Goal: Task Accomplishment & Management: Manage account settings

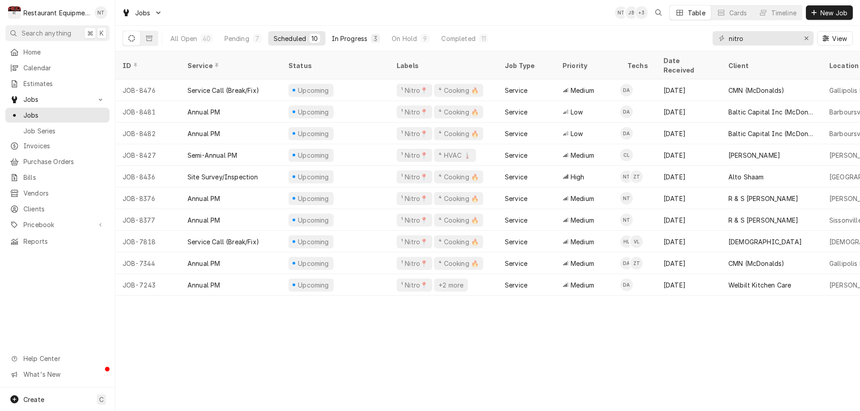
click at [347, 37] on div "In Progress" at bounding box center [350, 38] width 36 height 9
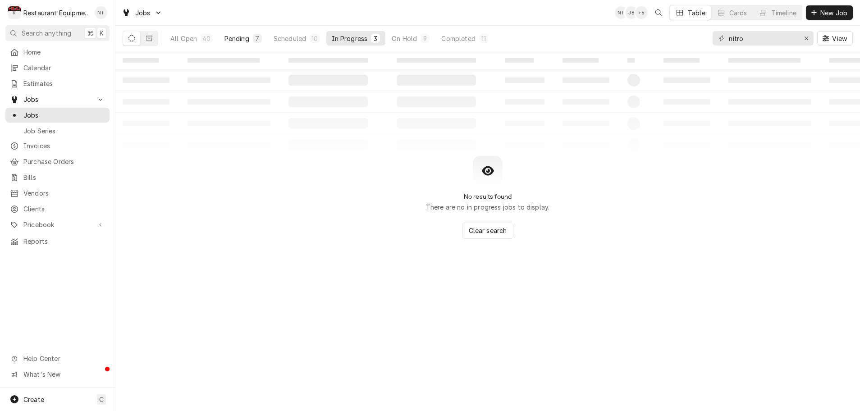
click at [242, 40] on div "Pending" at bounding box center [236, 38] width 25 height 9
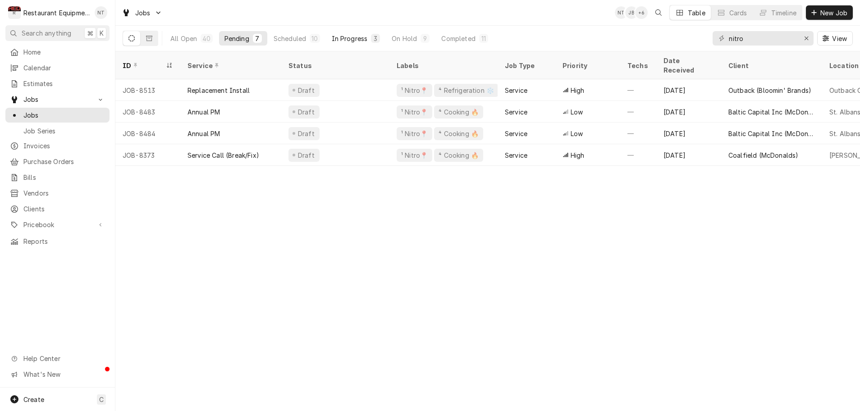
click at [358, 37] on div "In Progress" at bounding box center [350, 38] width 36 height 9
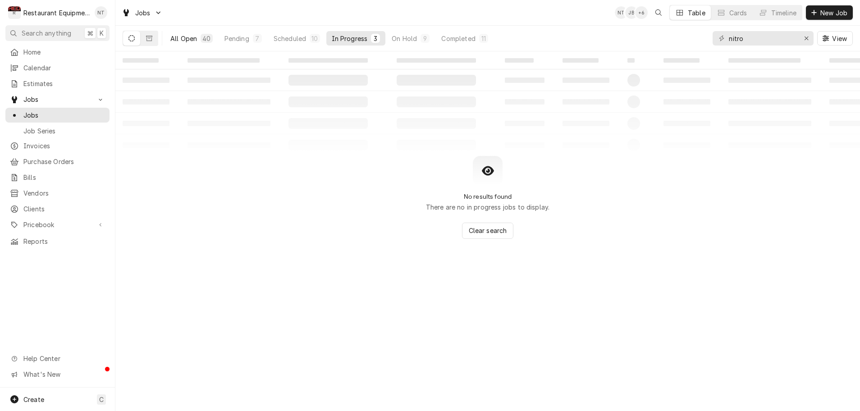
click at [195, 37] on div "All Open" at bounding box center [183, 38] width 27 height 9
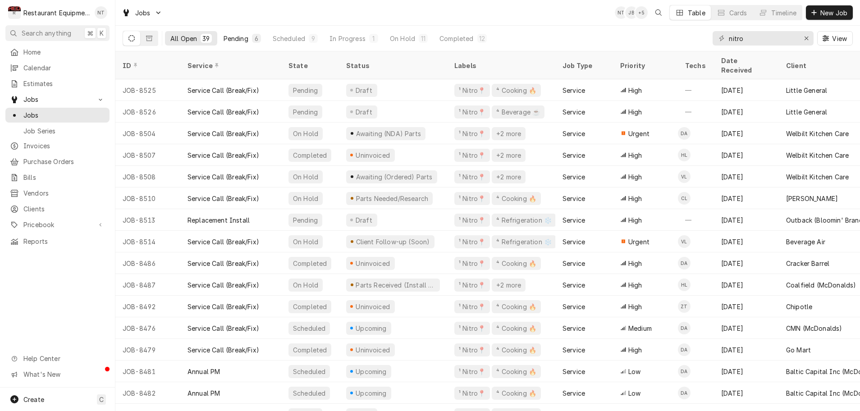
click at [246, 37] on div "Pending" at bounding box center [236, 38] width 25 height 9
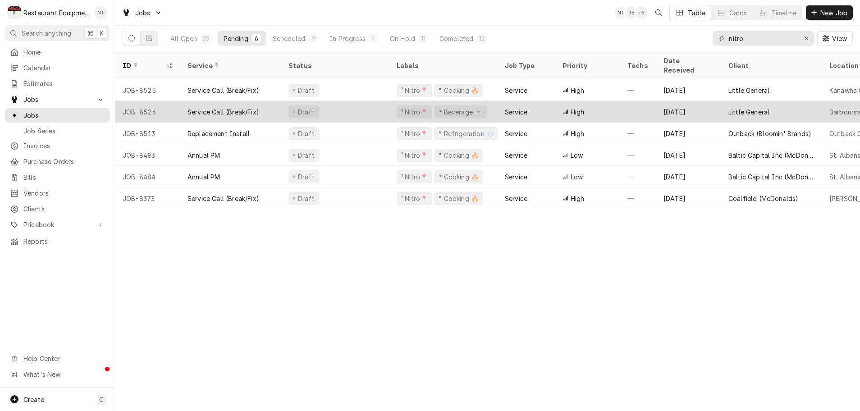
click at [339, 103] on div "Draft" at bounding box center [335, 112] width 108 height 22
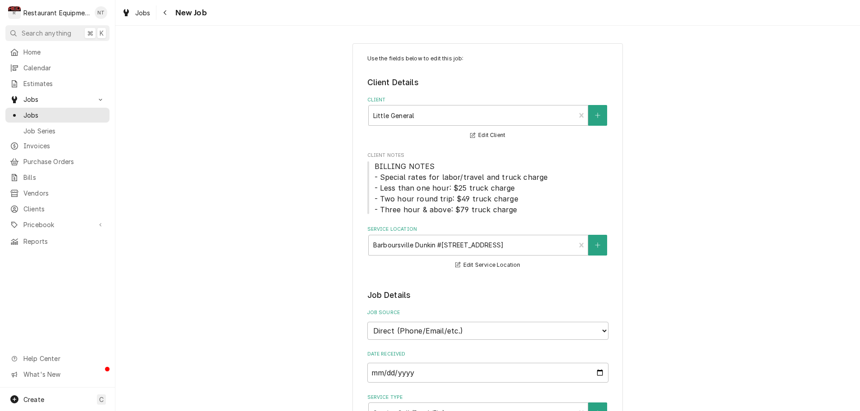
type textarea "x"
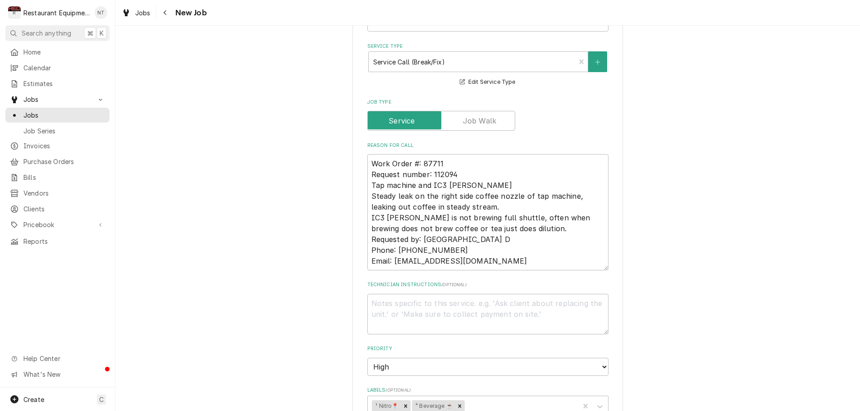
scroll to position [352, 0]
click at [165, 11] on icon "Navigate back" at bounding box center [165, 12] width 4 height 6
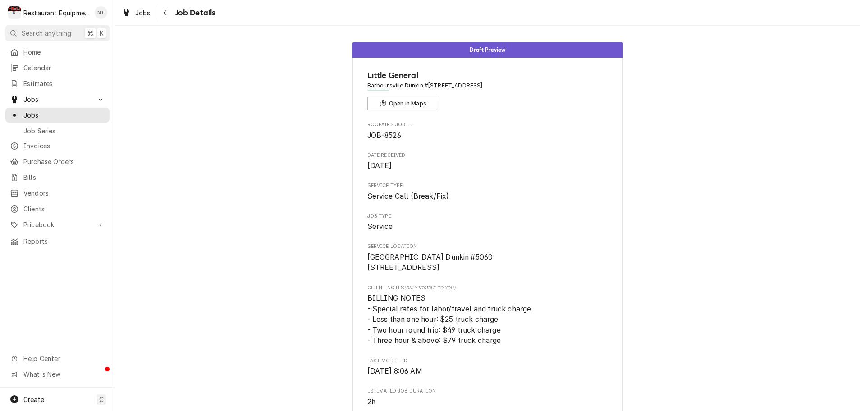
click at [173, 11] on span "Job Details" at bounding box center [194, 13] width 43 height 12
click at [169, 13] on div "Navigate back" at bounding box center [165, 12] width 9 height 9
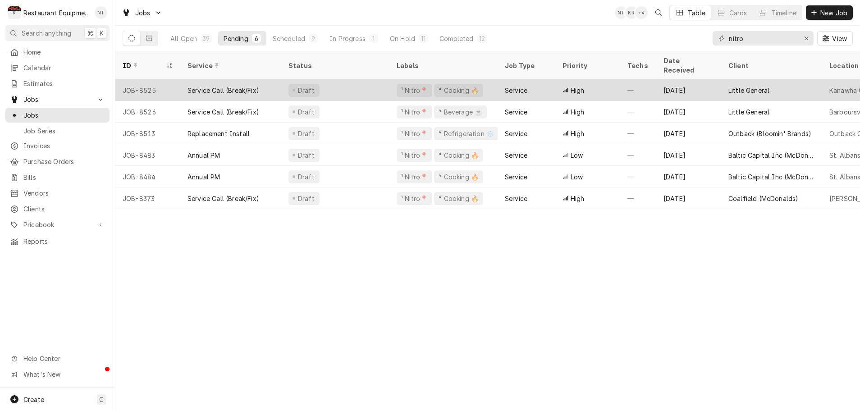
click at [342, 81] on div "Draft" at bounding box center [335, 90] width 108 height 22
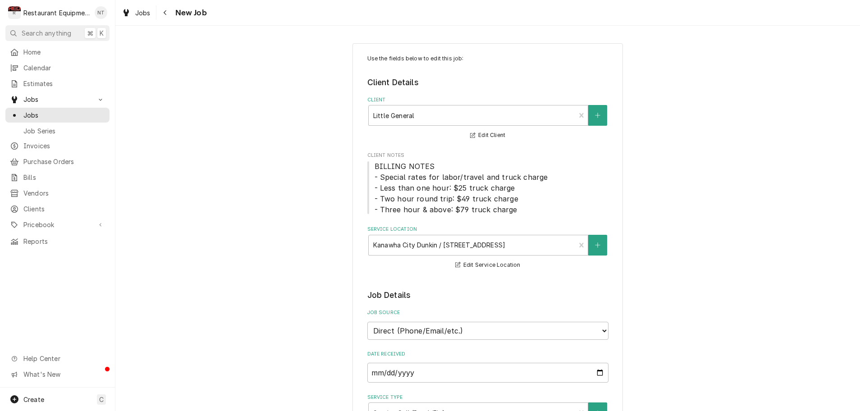
scroll to position [0, 0]
type textarea "x"
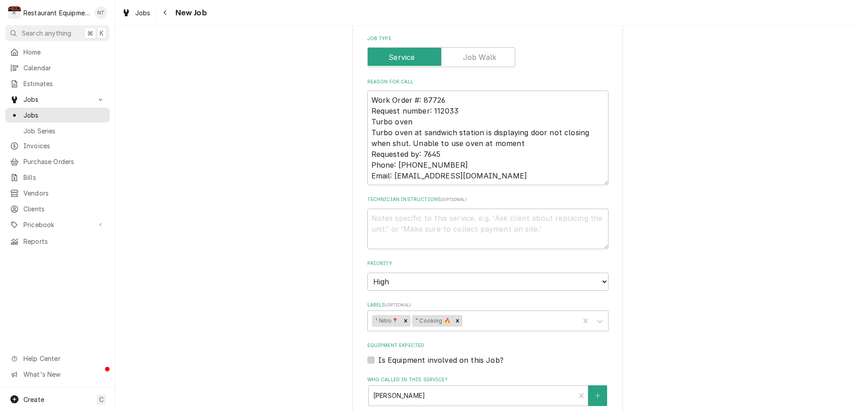
scroll to position [0, 0]
click at [167, 18] on button "Navigate back" at bounding box center [165, 12] width 14 height 14
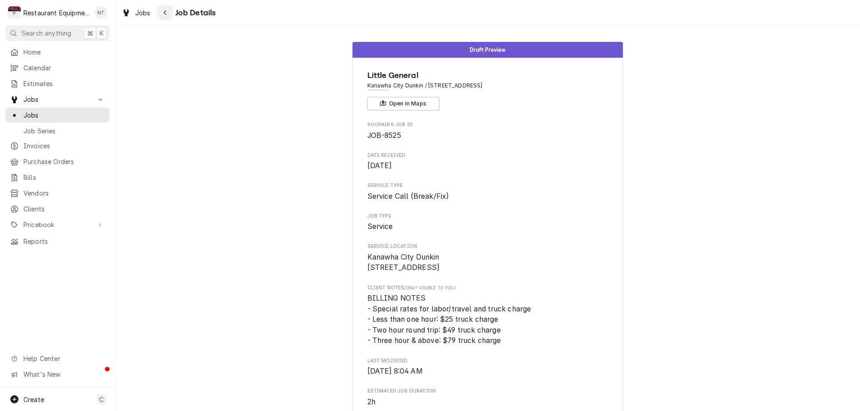
click at [167, 16] on div "Navigate back" at bounding box center [165, 12] width 9 height 9
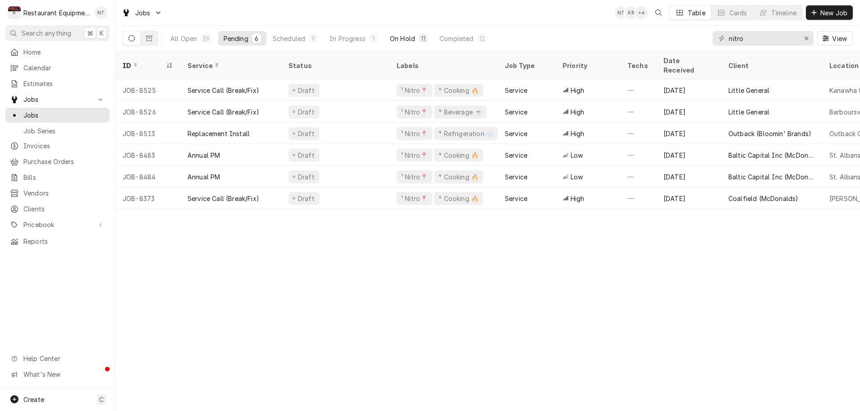
scroll to position [0, 0]
click at [414, 40] on div "On Hold" at bounding box center [402, 38] width 25 height 9
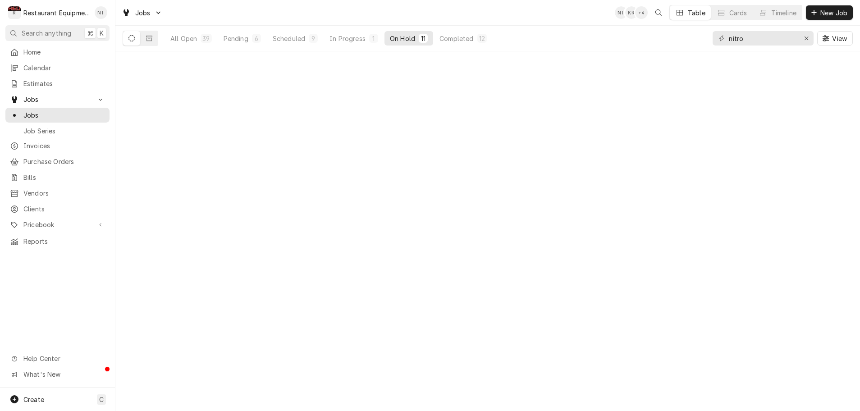
scroll to position [0, 0]
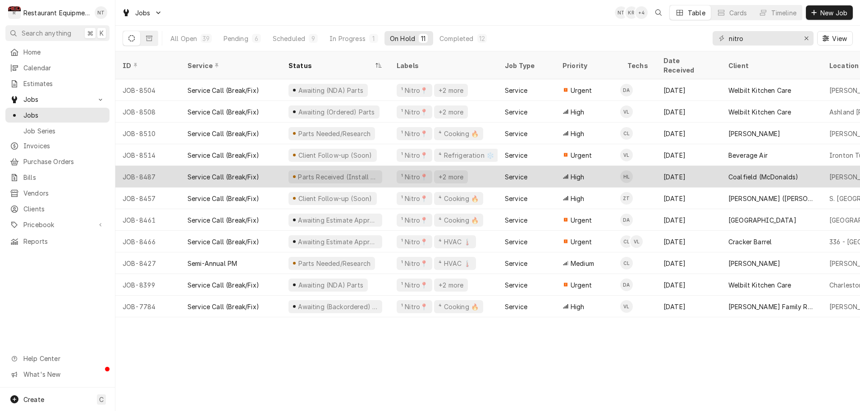
click at [385, 167] on div "Parts Received (Install when in area)" at bounding box center [335, 177] width 108 height 22
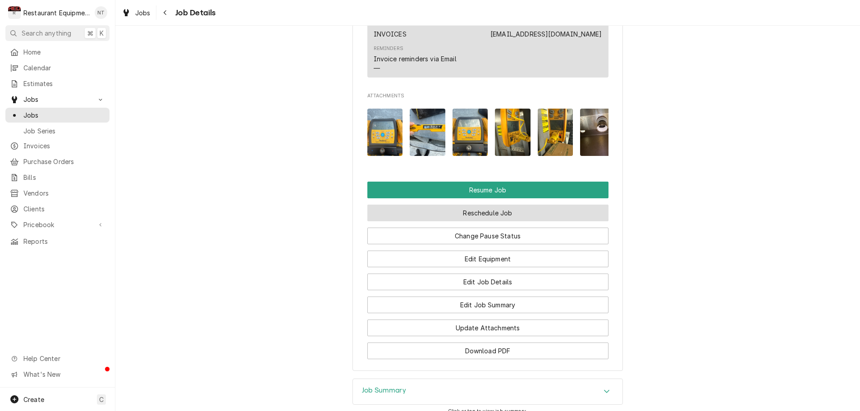
scroll to position [998, 0]
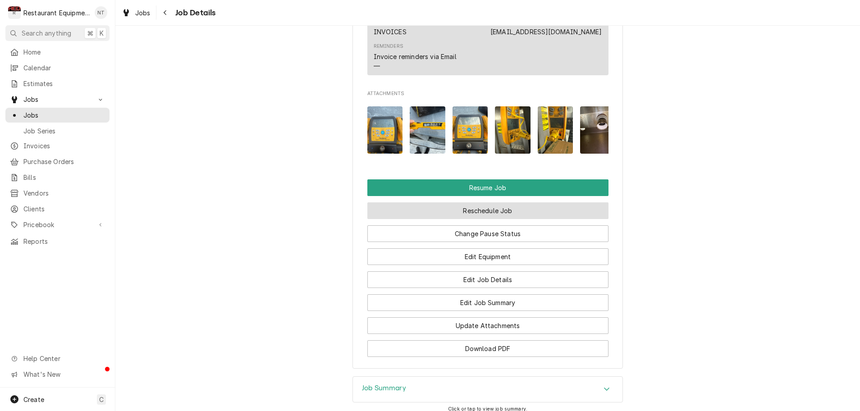
click at [448, 204] on button "Reschedule Job" at bounding box center [487, 210] width 241 height 17
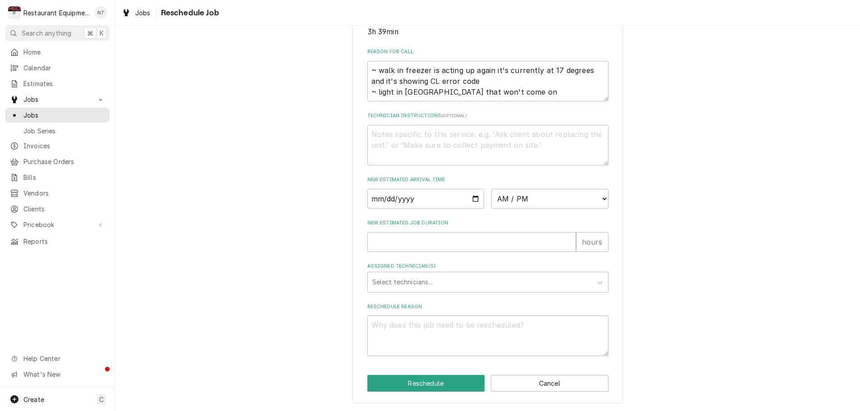
scroll to position [0, 0]
click at [402, 199] on input "Date" at bounding box center [425, 199] width 117 height 20
click at [388, 201] on input "Date" at bounding box center [425, 199] width 117 height 20
type input "2025-08-15"
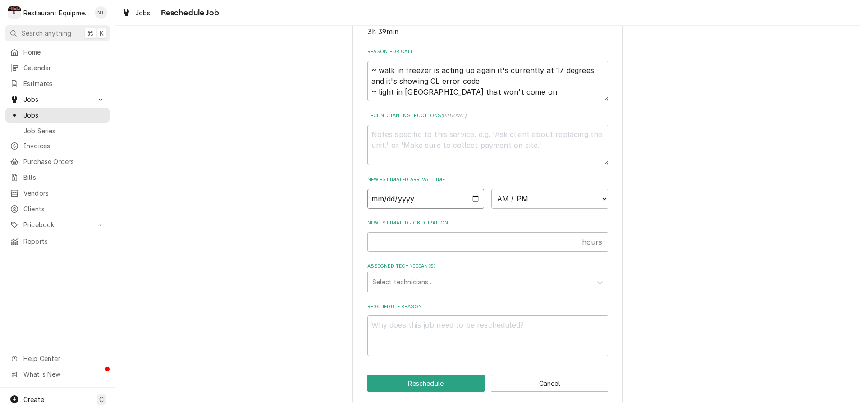
type textarea "x"
select select "08:30:00"
click at [437, 247] on input "New Estimated Job Duration" at bounding box center [471, 242] width 209 height 20
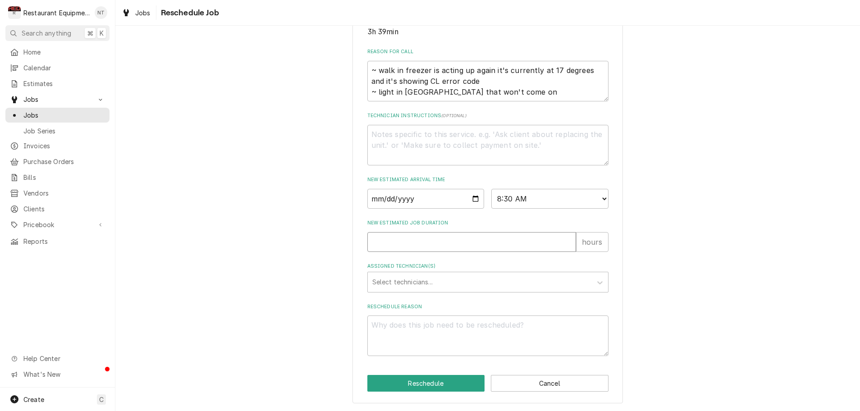
click at [421, 241] on input "New Estimated Job Duration" at bounding box center [471, 242] width 209 height 20
type textarea "x"
type input "4"
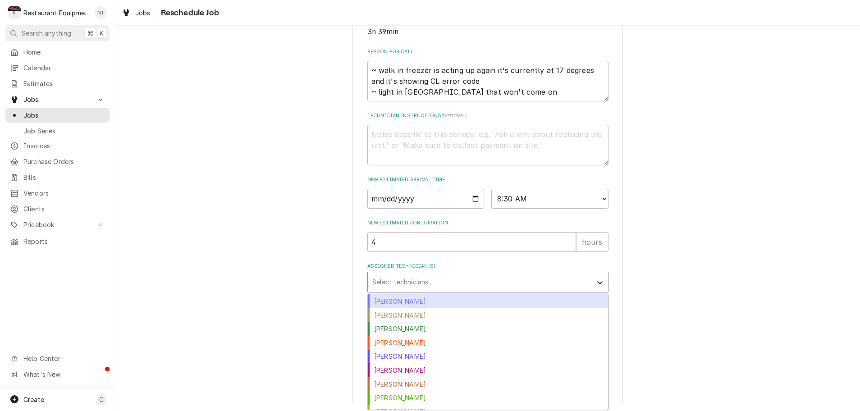
click at [598, 283] on icon "Assigned Technician(s)" at bounding box center [599, 282] width 5 height 3
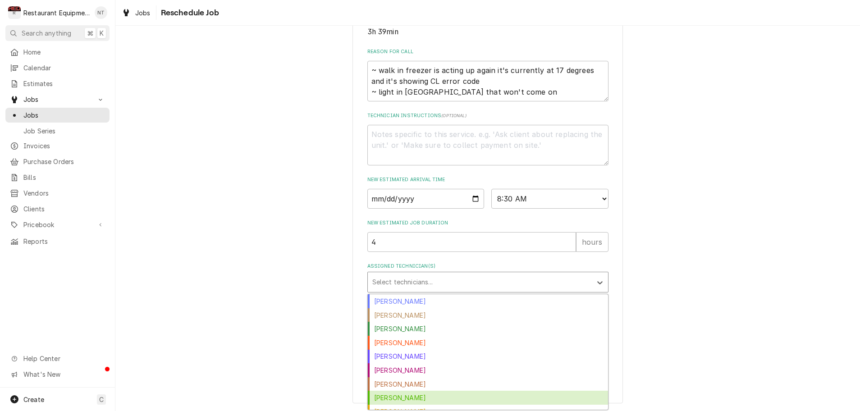
click at [432, 401] on div "Huston Lewis" at bounding box center [488, 398] width 240 height 14
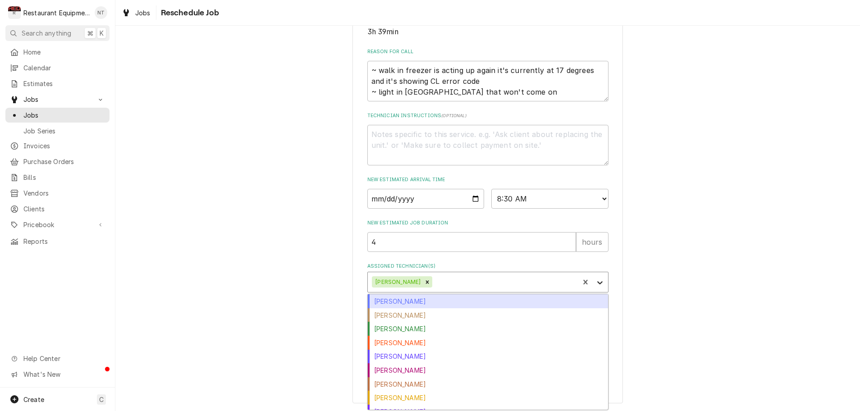
click at [598, 282] on icon "Assigned Technician(s)" at bounding box center [599, 282] width 9 height 9
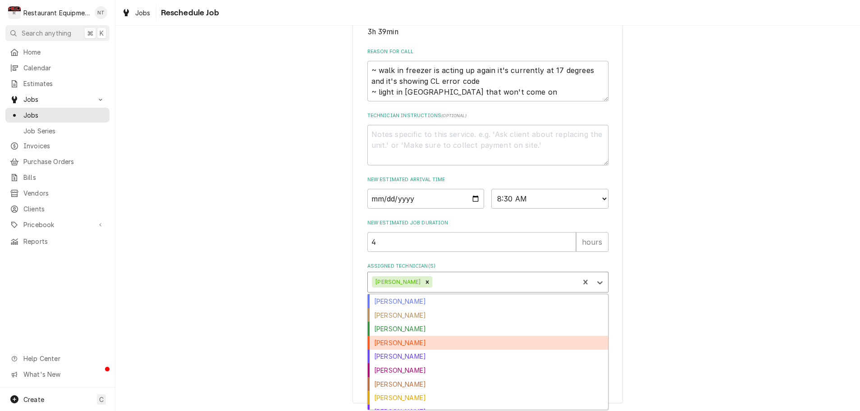
scroll to position [105, 0]
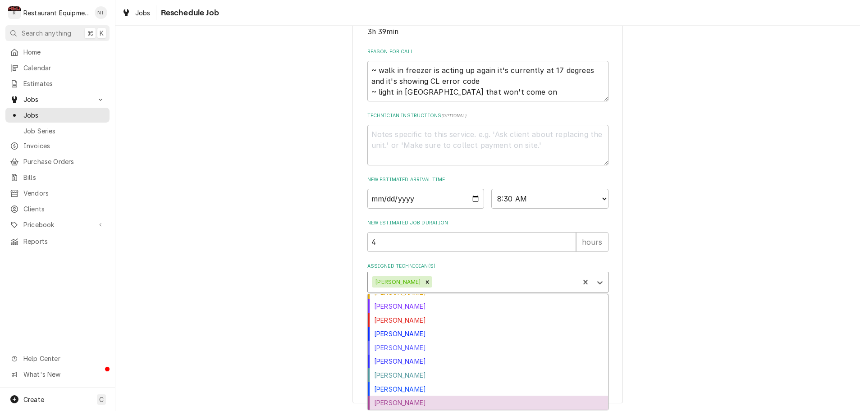
click at [427, 405] on div "Zack Tussey" at bounding box center [488, 403] width 240 height 14
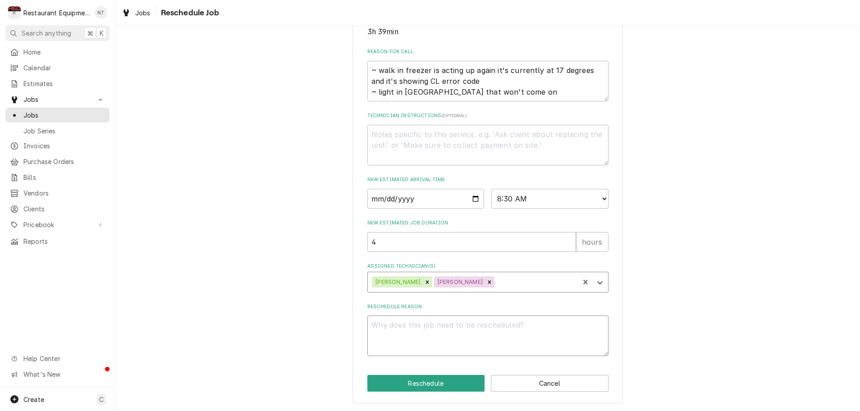
click at [413, 339] on textarea "Reschedule Reason" at bounding box center [487, 336] width 241 height 41
type textarea "x"
type textarea "s"
type textarea "x"
type textarea "sc"
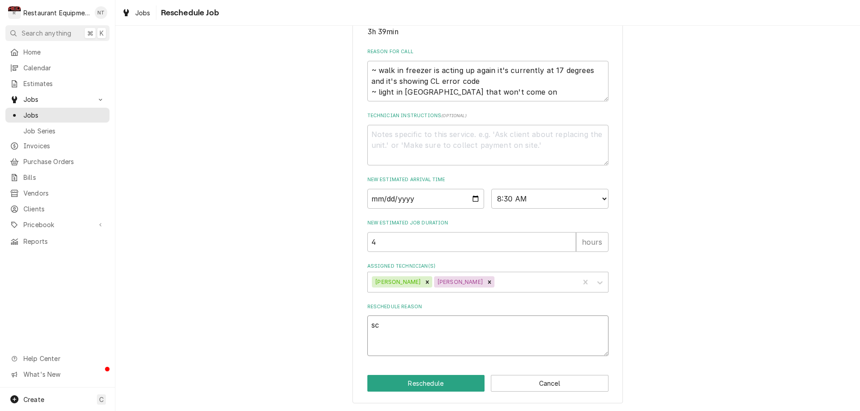
type textarea "x"
type textarea "sch"
type textarea "x"
type textarea "sche"
type textarea "x"
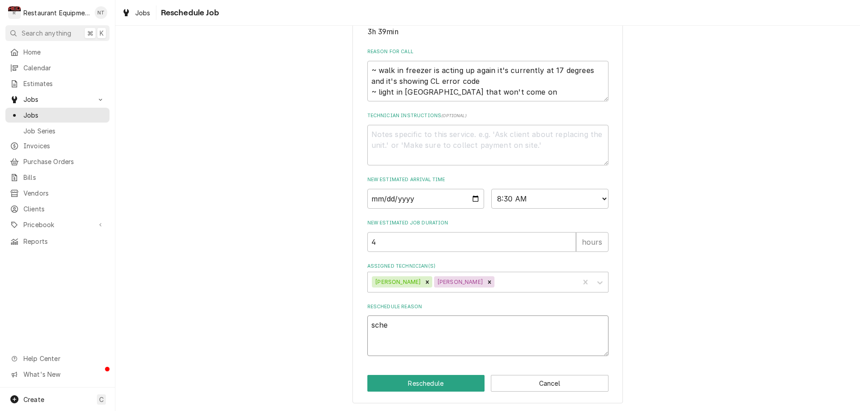
type textarea "sched"
type textarea "x"
type textarea "schedu"
type textarea "x"
type textarea "schedul"
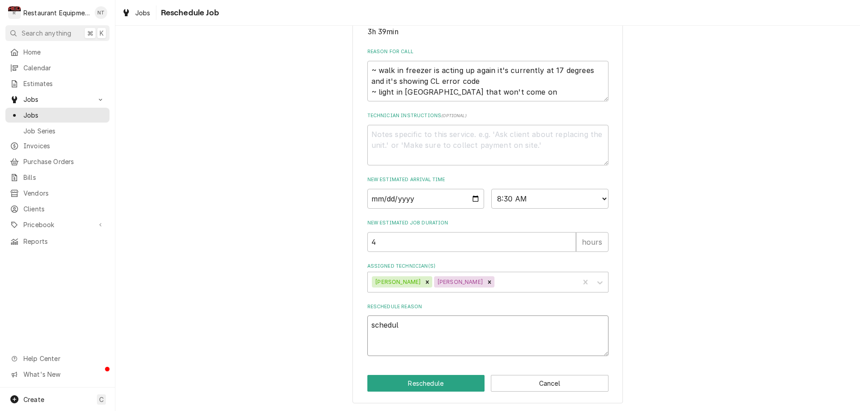
type textarea "x"
type textarea "schedule"
type textarea "x"
type textarea "scheduled"
type textarea "x"
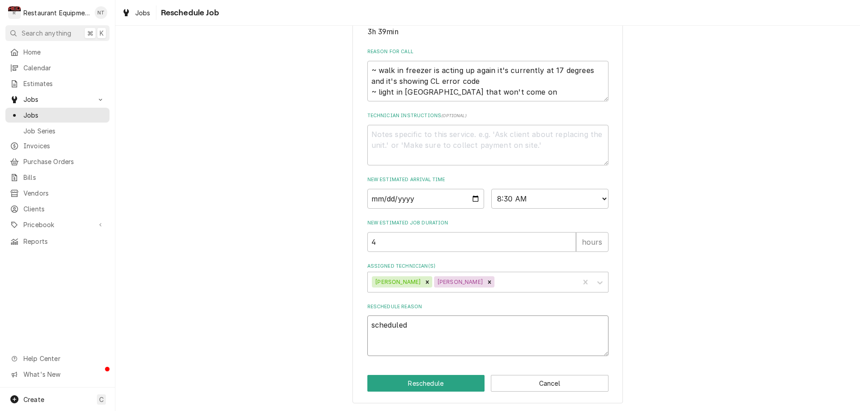
type textarea "scheduled"
type textarea "x"
type textarea "scheduled r"
type textarea "x"
type textarea "scheduled re"
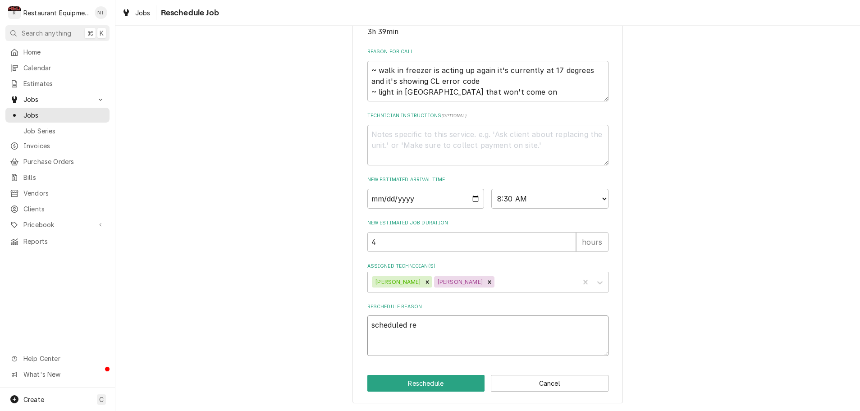
type textarea "x"
type textarea "scheduled rep"
type textarea "x"
type textarea "scheduled repa"
type textarea "x"
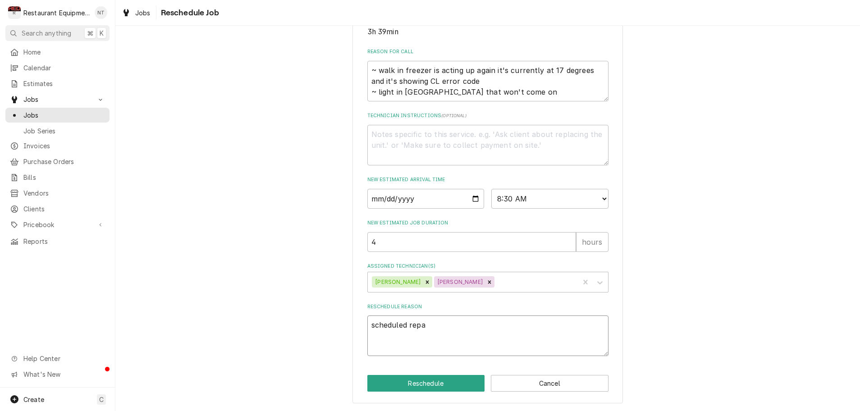
type textarea "scheduled repai"
type textarea "x"
type textarea "scheduled repair"
type textarea "x"
type textarea "scheduled repair"
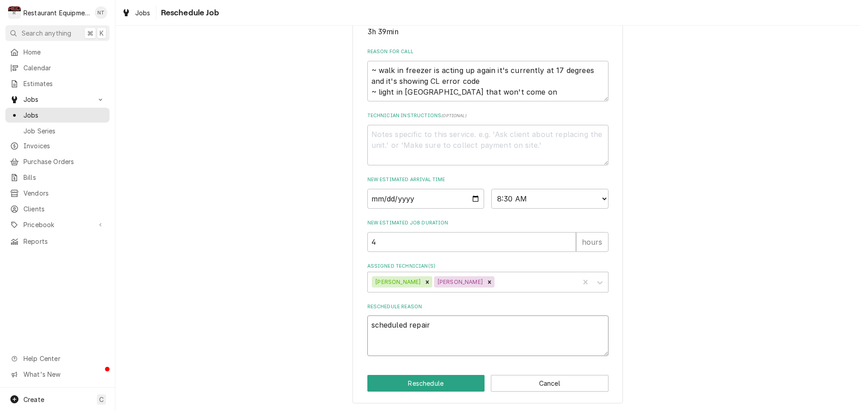
type textarea "x"
type textarea "scheduled repair a"
type textarea "x"
type textarea "scheduled repair am"
type textarea "x"
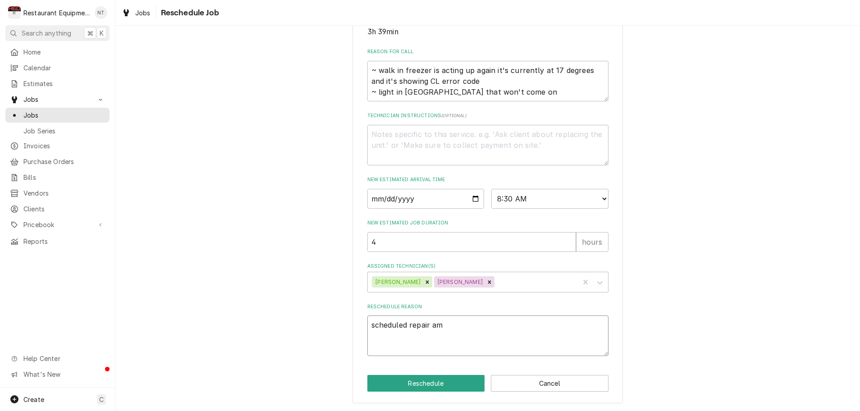
type textarea "scheduled repair am"
type textarea "x"
type textarea "scheduled repair am"
type textarea "x"
type textarea "scheduled repair a"
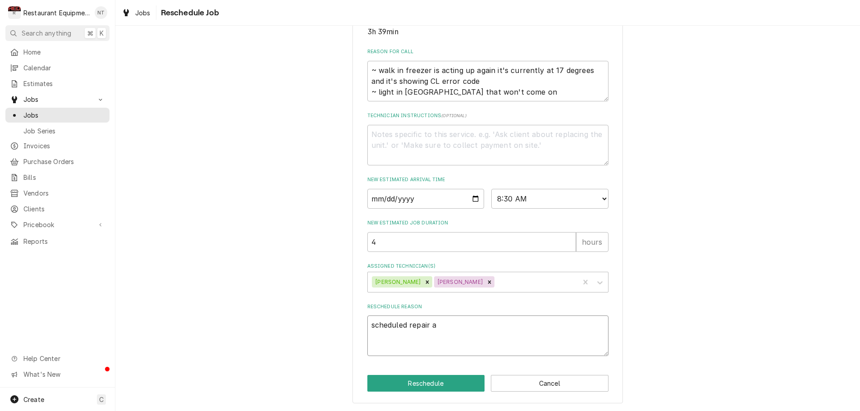
type textarea "x"
type textarea "scheduled repair an"
type textarea "x"
type textarea "scheduled repair and"
type textarea "x"
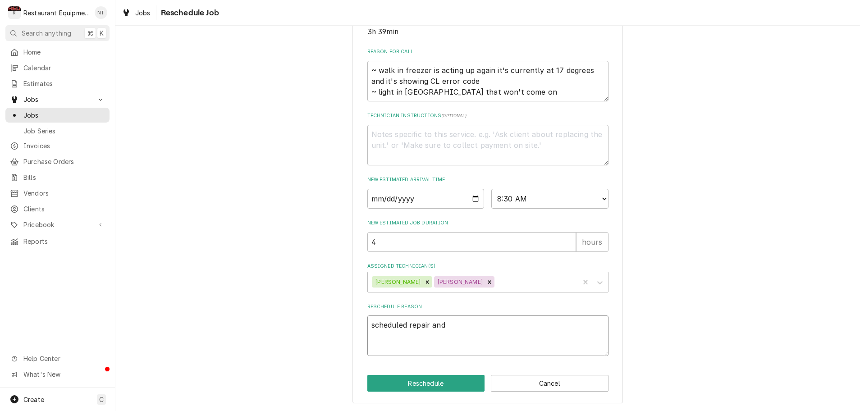
type textarea "scheduled repair and"
type textarea "x"
type textarea "scheduled repair and l"
type textarea "x"
type textarea "scheduled repair and le"
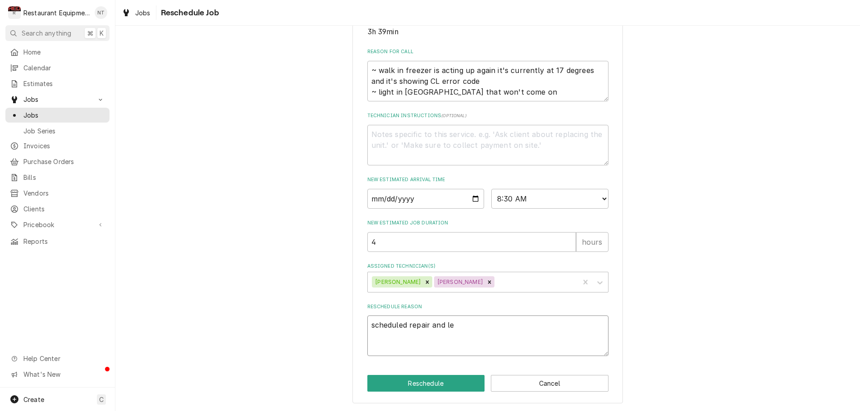
type textarea "x"
type textarea "scheduled repair and lea"
type textarea "x"
type textarea "scheduled repair and leak"
type textarea "x"
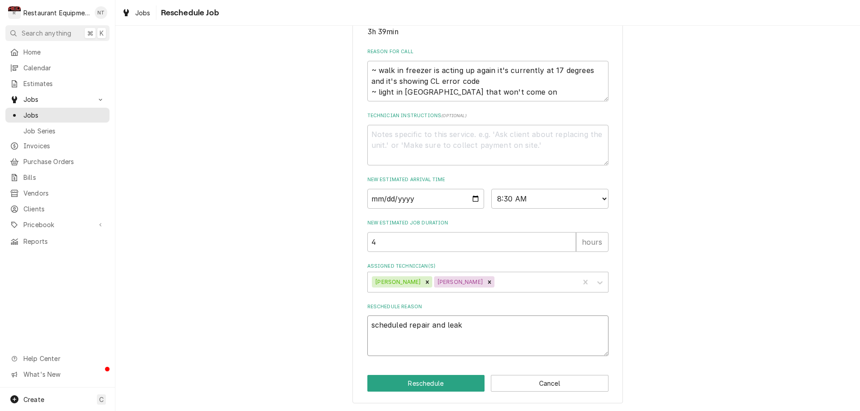
type textarea "scheduled repair and leak"
type textarea "x"
type textarea "scheduled repair and leak s"
type textarea "x"
type textarea "scheduled repair and leak se"
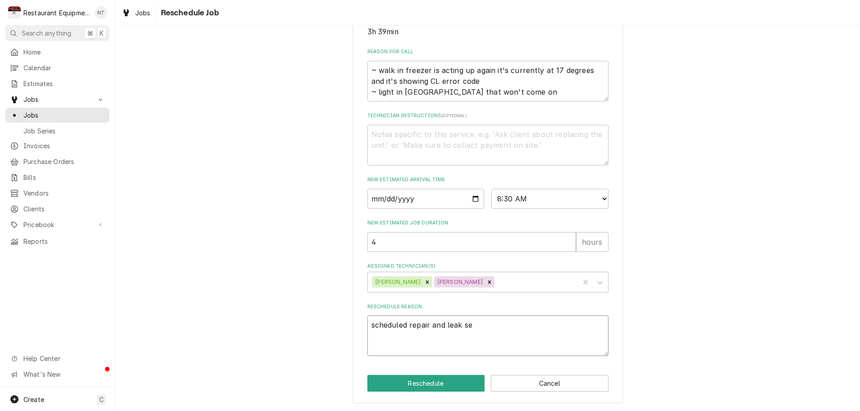
type textarea "x"
type textarea "scheduled repair and leak sea"
type textarea "x"
type textarea "scheduled repair and leak sear"
type textarea "x"
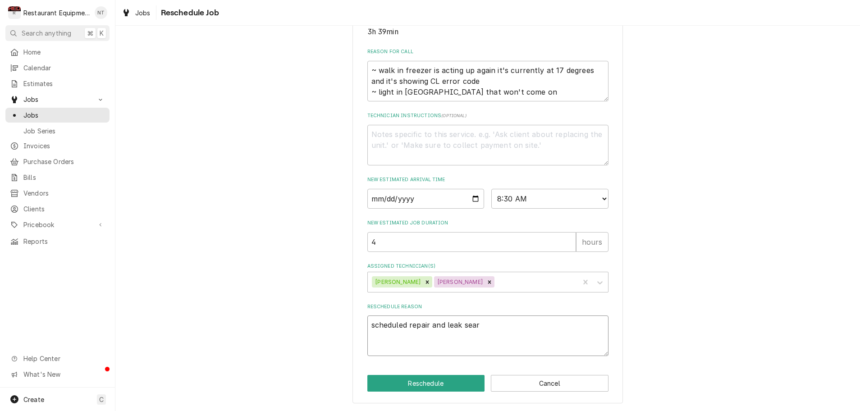
type textarea "scheduled repair and leak searc"
type textarea "x"
type textarea "scheduled repair and leak search"
click at [424, 387] on button "Reschedule" at bounding box center [426, 383] width 118 height 17
type textarea "x"
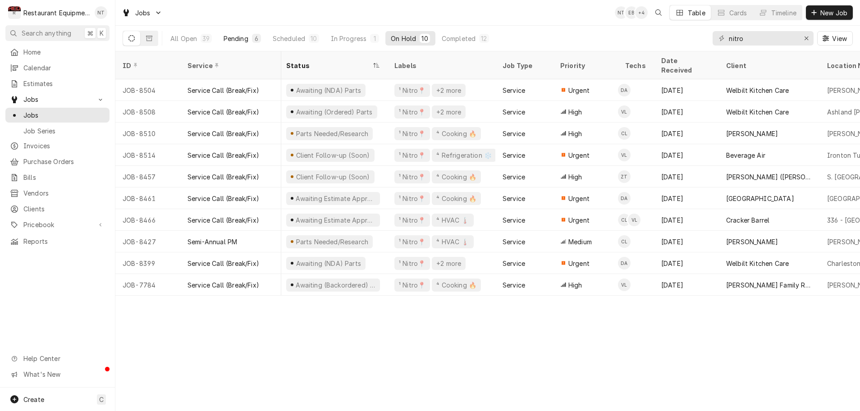
click at [251, 39] on button "Pending 6" at bounding box center [242, 38] width 48 height 14
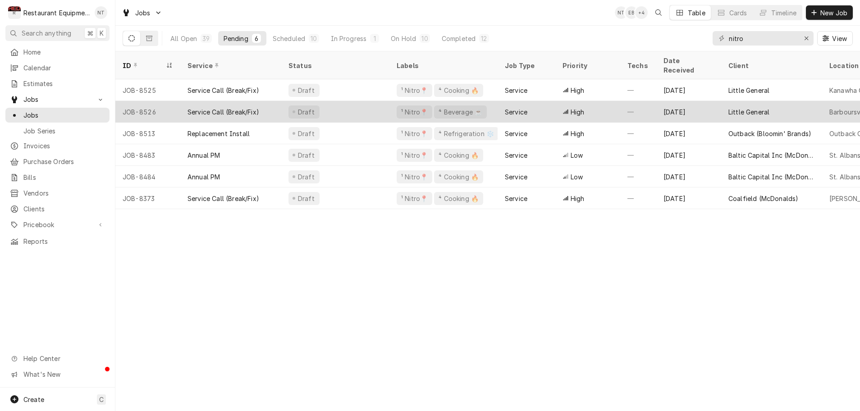
scroll to position [0, 0]
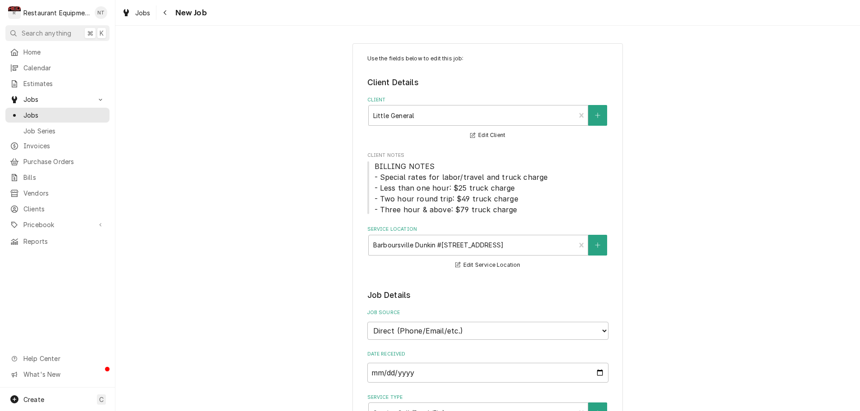
type textarea "x"
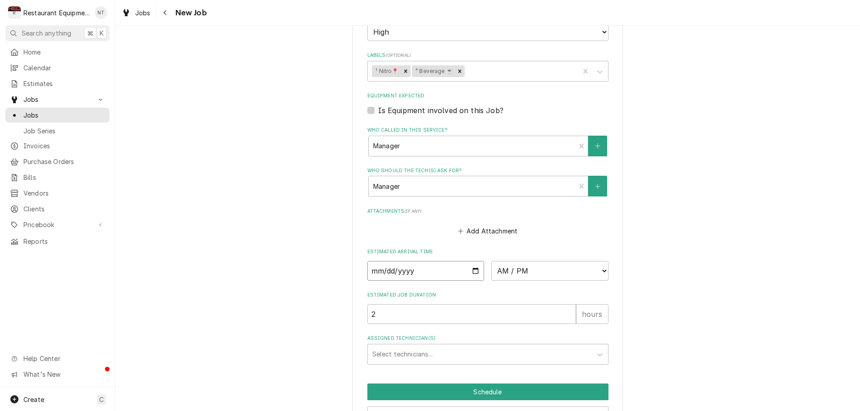
scroll to position [689, 0]
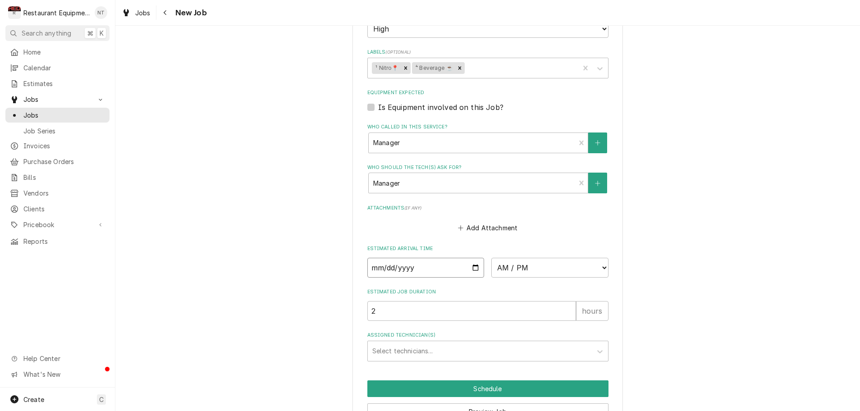
click at [403, 258] on input "Date" at bounding box center [425, 268] width 117 height 20
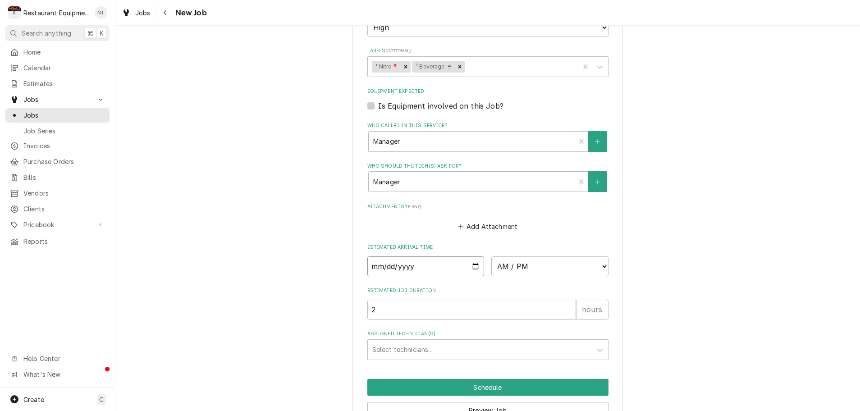
scroll to position [691, 0]
click at [403, 256] on input "Date" at bounding box center [425, 266] width 117 height 20
type input "[DATE]"
type textarea "x"
select select "12:00:00"
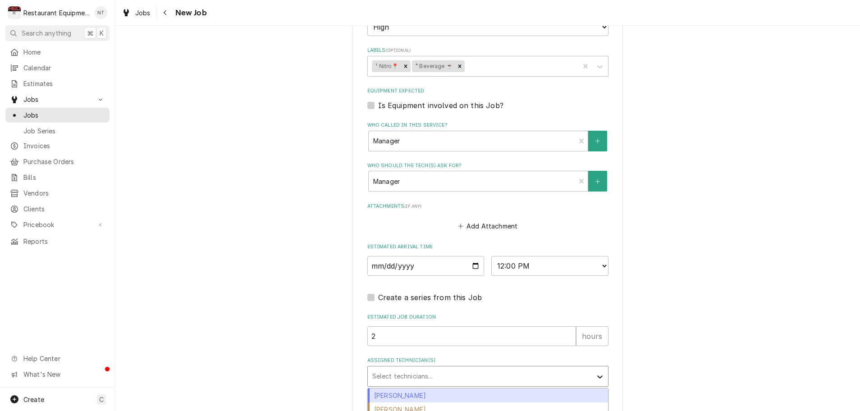
click at [600, 372] on icon "Assigned Technician(s)" at bounding box center [599, 376] width 9 height 9
click at [558, 387] on div "Huston Lewis" at bounding box center [488, 394] width 240 height 14
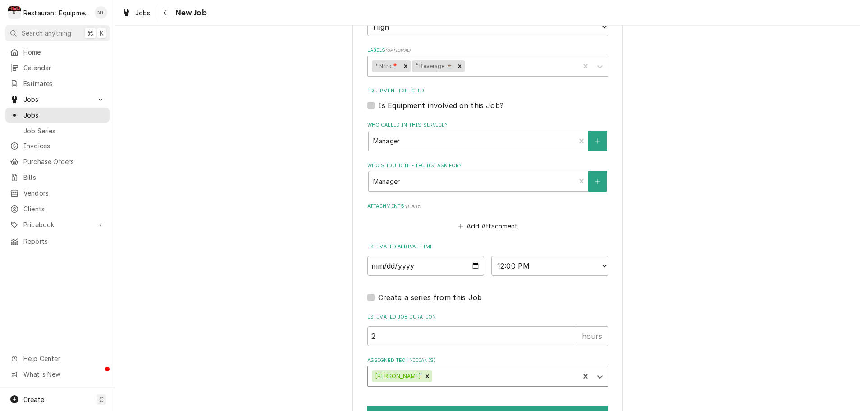
scroll to position [0, 0]
click at [527, 406] on button "Schedule" at bounding box center [487, 414] width 241 height 17
type textarea "x"
